Goal: Information Seeking & Learning: Learn about a topic

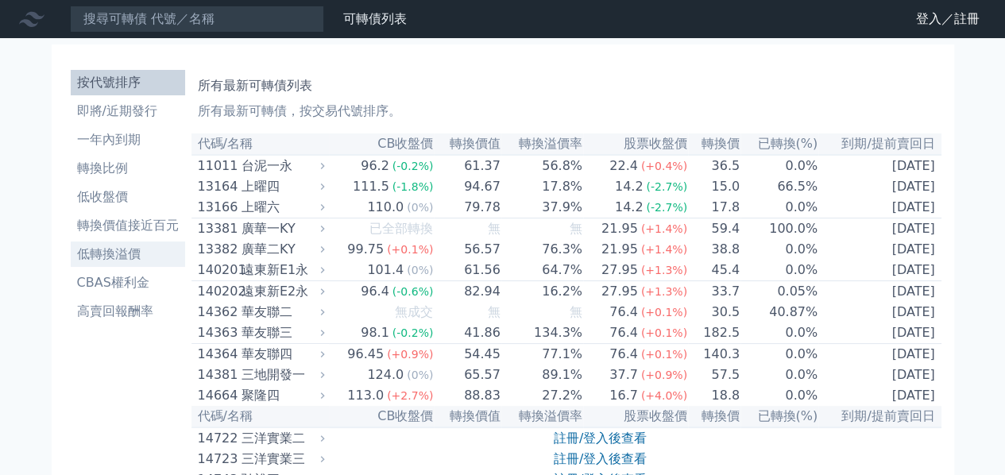
click at [129, 252] on li "低轉換溢價" at bounding box center [128, 254] width 114 height 19
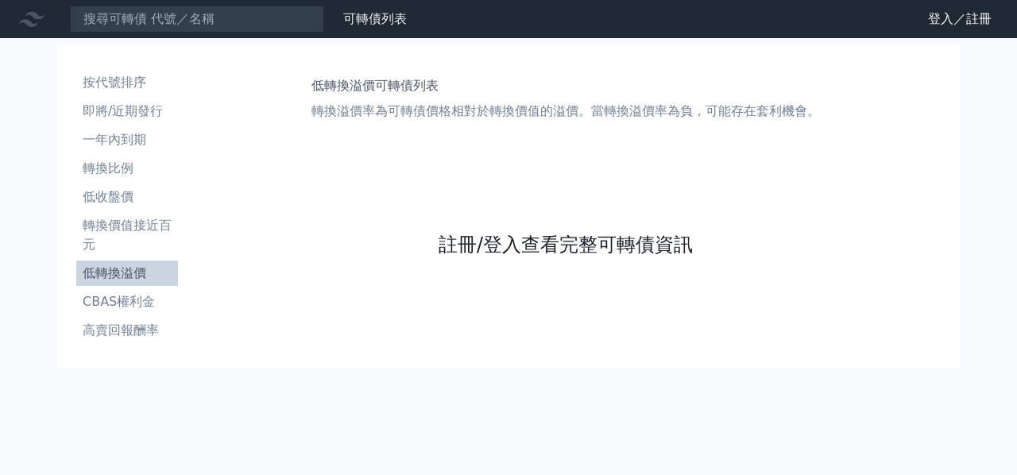
click at [570, 252] on link "註冊/登入查看完整可轉債資訊" at bounding box center [565, 244] width 254 height 25
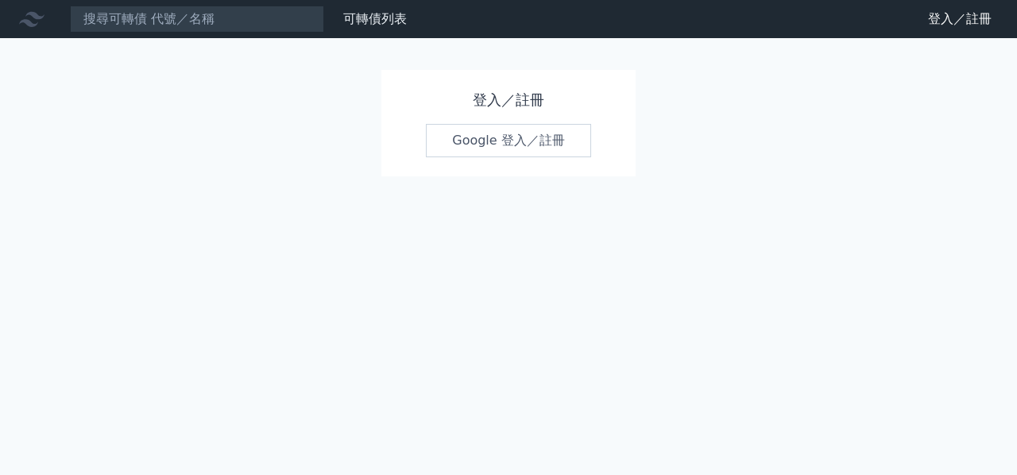
click at [509, 135] on link "Google 登入／註冊" at bounding box center [508, 140] width 165 height 33
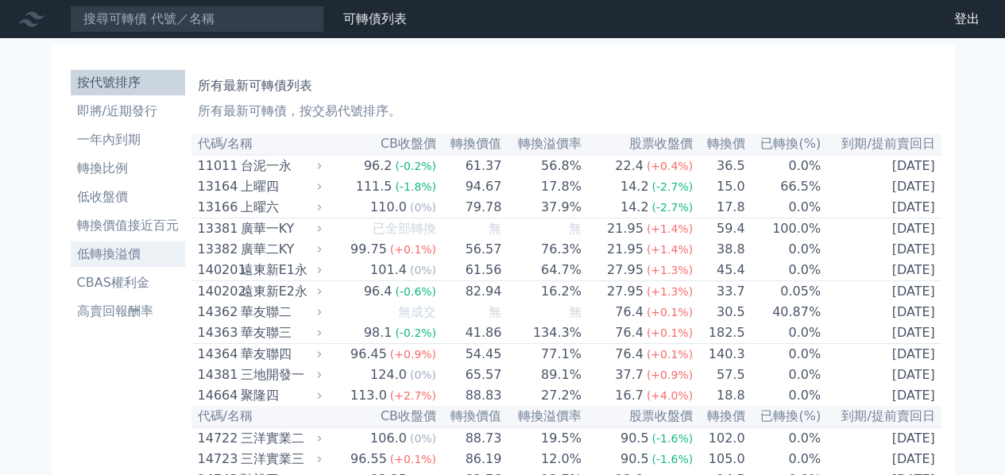
click at [118, 257] on li "低轉換溢價" at bounding box center [128, 254] width 114 height 19
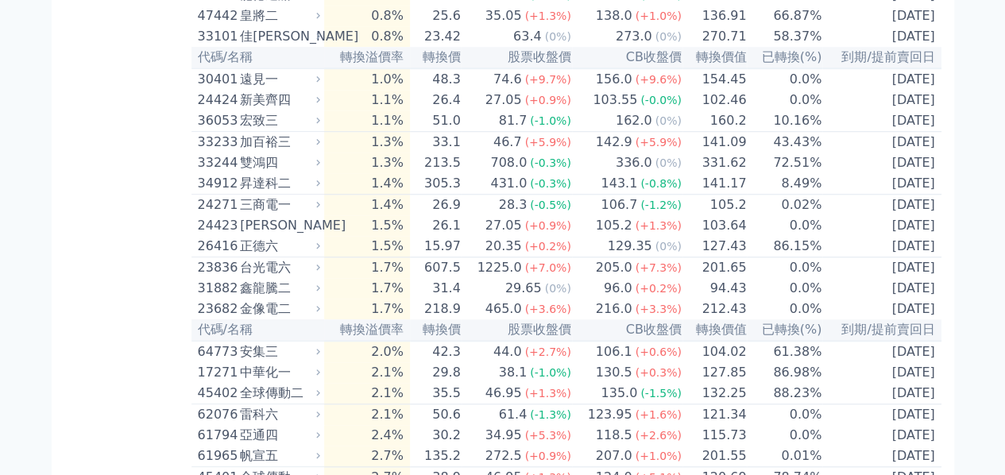
scroll to position [635, 0]
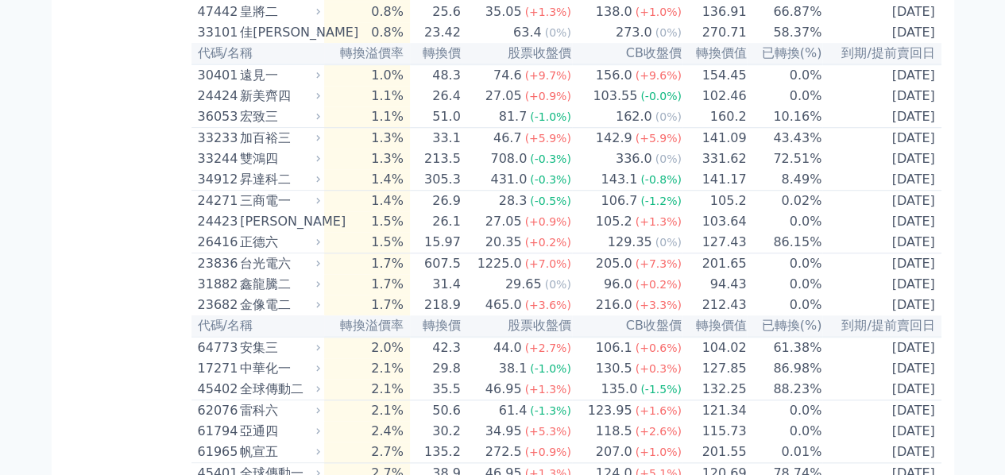
click at [320, 287] on icon at bounding box center [318, 284] width 4 height 6
click at [268, 294] on div "鑫龍騰二" at bounding box center [278, 284] width 77 height 19
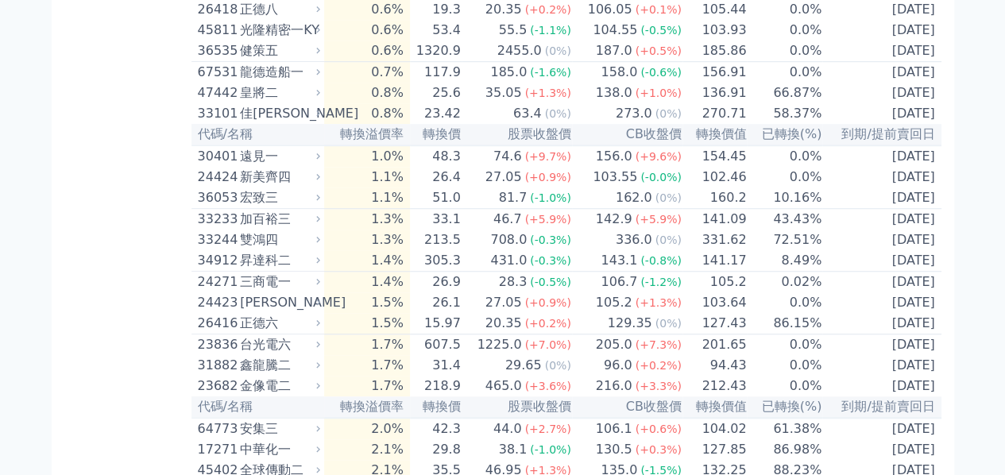
scroll to position [529, 0]
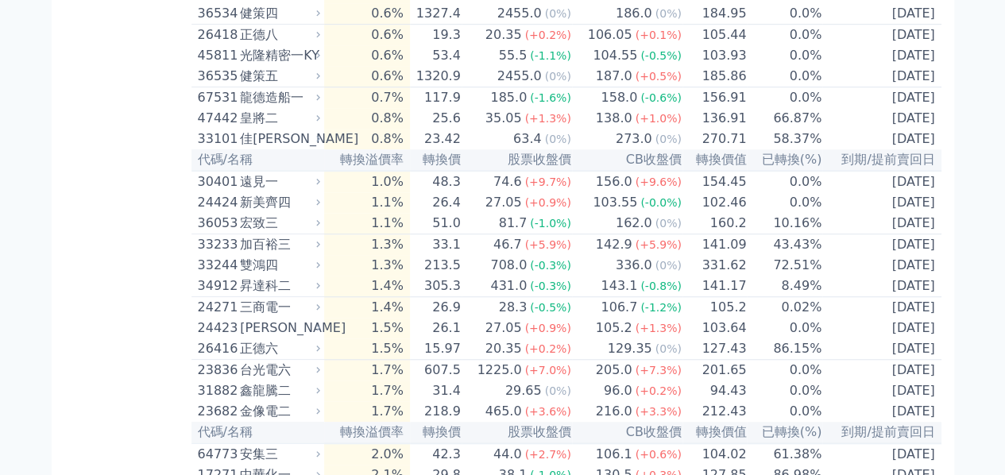
click at [316, 191] on div "遠見一" at bounding box center [278, 181] width 77 height 19
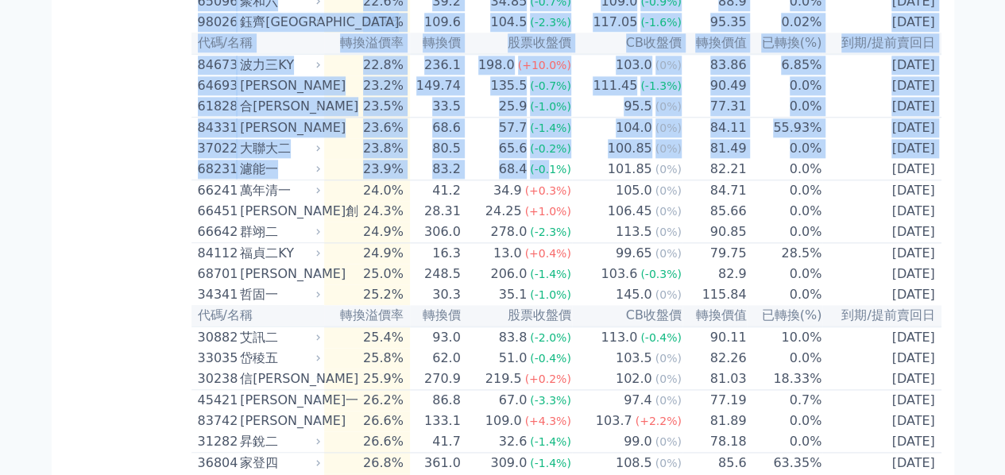
scroll to position [4008, 0]
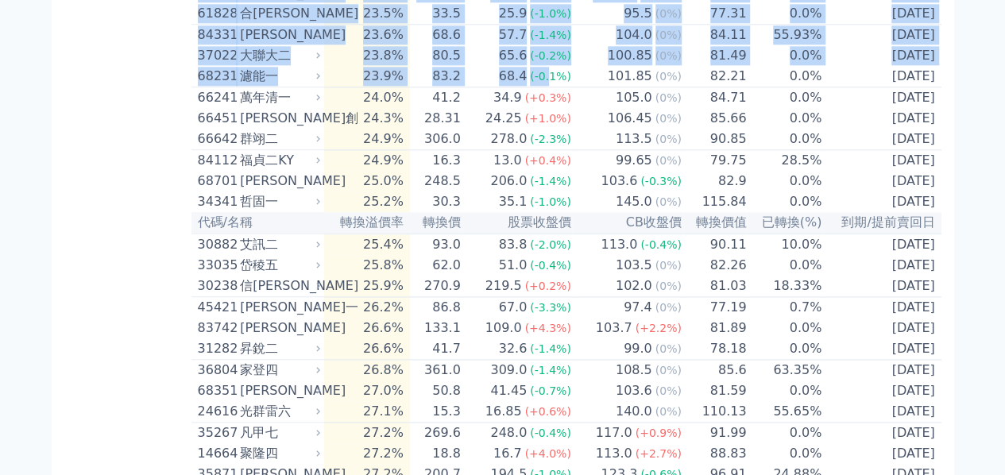
drag, startPoint x: 199, startPoint y: 37, endPoint x: 936, endPoint y: 388, distance: 816.4
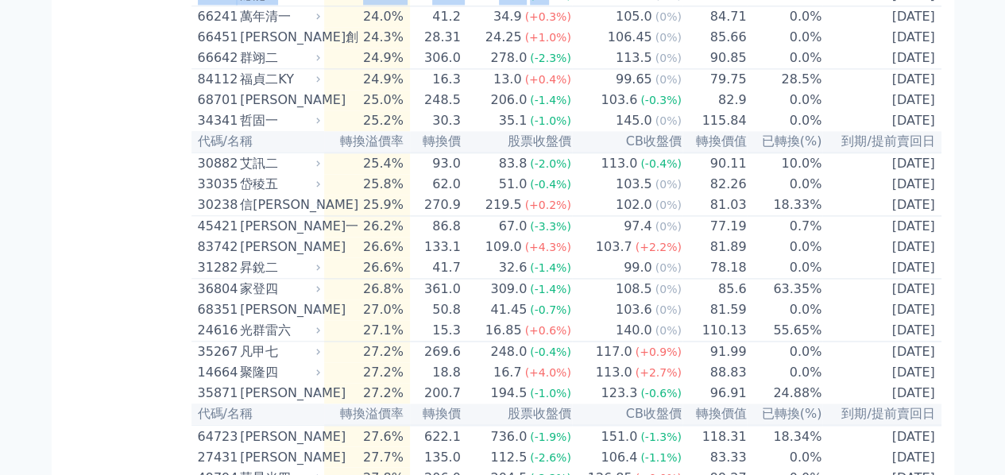
scroll to position [4114, 0]
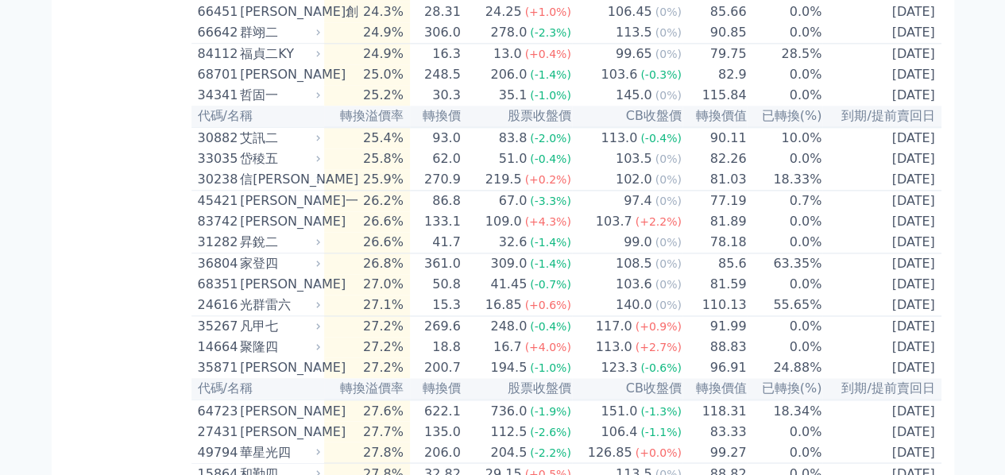
copy table "lo/ip dolor sit ametc ADipi elit sed(%) do/eiusm 22675 temPO -6.7% 21.1 14.9 (-…"
